Goal: Information Seeking & Learning: Learn about a topic

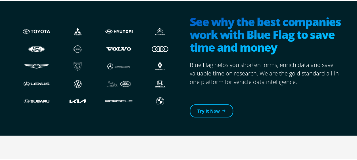
scroll to position [199, 0]
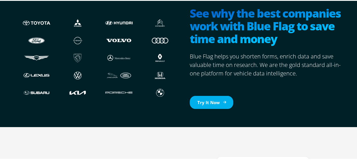
click at [212, 99] on link "Try It Now" at bounding box center [211, 101] width 43 height 13
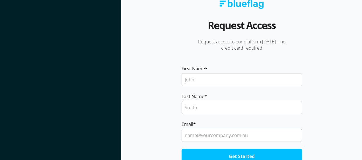
click at [92, 31] on section at bounding box center [60, 80] width 121 height 160
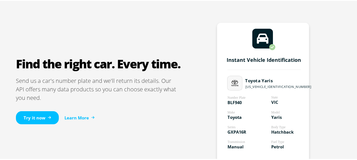
scroll to position [341, 0]
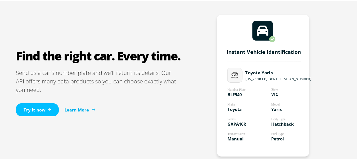
click at [86, 106] on link "Learn More" at bounding box center [80, 109] width 30 height 7
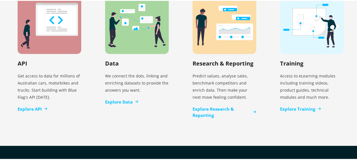
scroll to position [1165, 0]
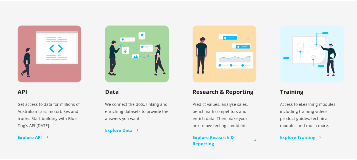
click at [39, 134] on link "Explore API" at bounding box center [33, 137] width 30 height 7
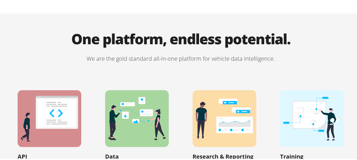
scroll to position [1165, 0]
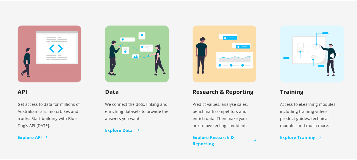
click at [123, 126] on link "Explore Data" at bounding box center [121, 129] width 33 height 7
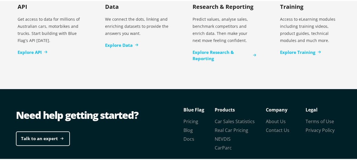
scroll to position [1275, 0]
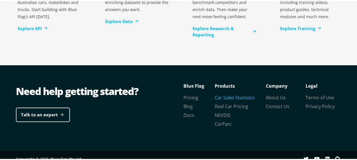
click at [233, 94] on link "Car Sales Statistics" at bounding box center [235, 97] width 40 height 6
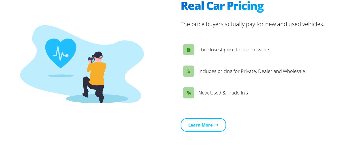
scroll to position [938, 0]
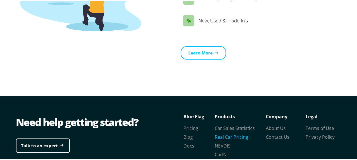
click at [232, 133] on link "Real Car Pricing" at bounding box center [232, 136] width 34 height 6
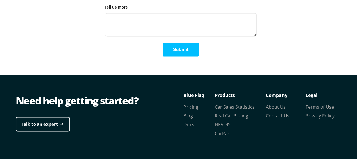
scroll to position [1482, 0]
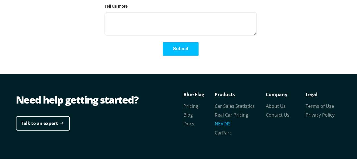
click at [225, 120] on link "NEVDIS" at bounding box center [223, 123] width 16 height 6
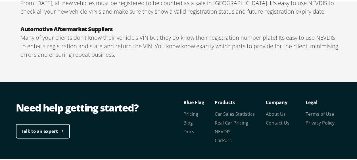
scroll to position [1065, 0]
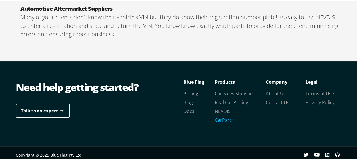
click at [221, 116] on link "CarParc" at bounding box center [223, 119] width 17 height 6
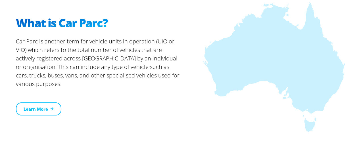
scroll to position [199, 0]
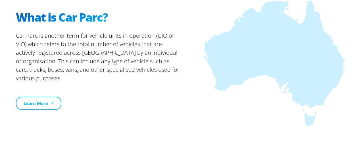
click at [300, 133] on div "What is Car Parc? Car Parc is another term for vehicle units in operation (UIO …" at bounding box center [180, 60] width 341 height 204
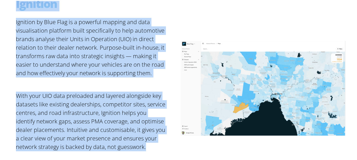
scroll to position [590, 0]
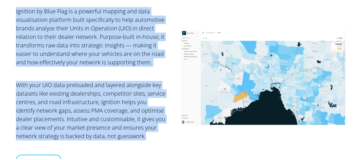
drag, startPoint x: 11, startPoint y: 44, endPoint x: 131, endPoint y: 144, distance: 155.6
click at [131, 144] on div "Ignition Ignition by Blue Flag is a powerful mapping and data visualisation pla…" at bounding box center [180, 77] width 341 height 254
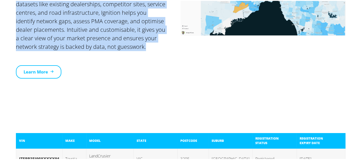
scroll to position [647, 0]
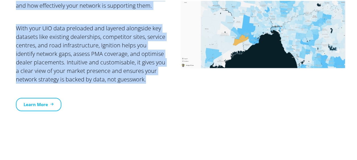
copy div "Ignition Ignition by Blue Flag is a powerful mapping and data visualisation pla…"
click at [145, 77] on p "With your UIO data preloaded and layered alongside key datasets like existing d…" at bounding box center [98, 60] width 165 height 74
